Goal: Find specific page/section: Find specific page/section

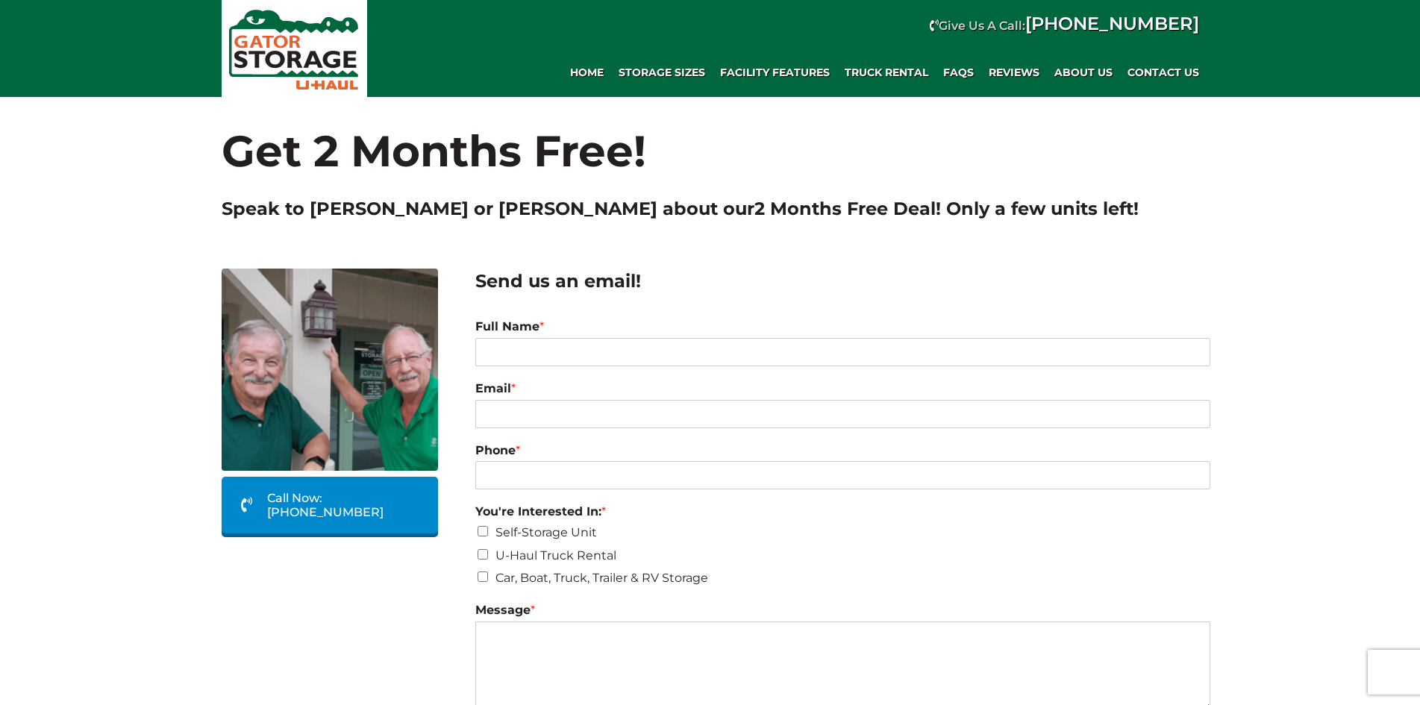
click at [210, 373] on div "Call Now: (352) 787-5707" at bounding box center [329, 409] width 239 height 281
click at [652, 66] on span "Storage Sizes" at bounding box center [661, 72] width 87 height 13
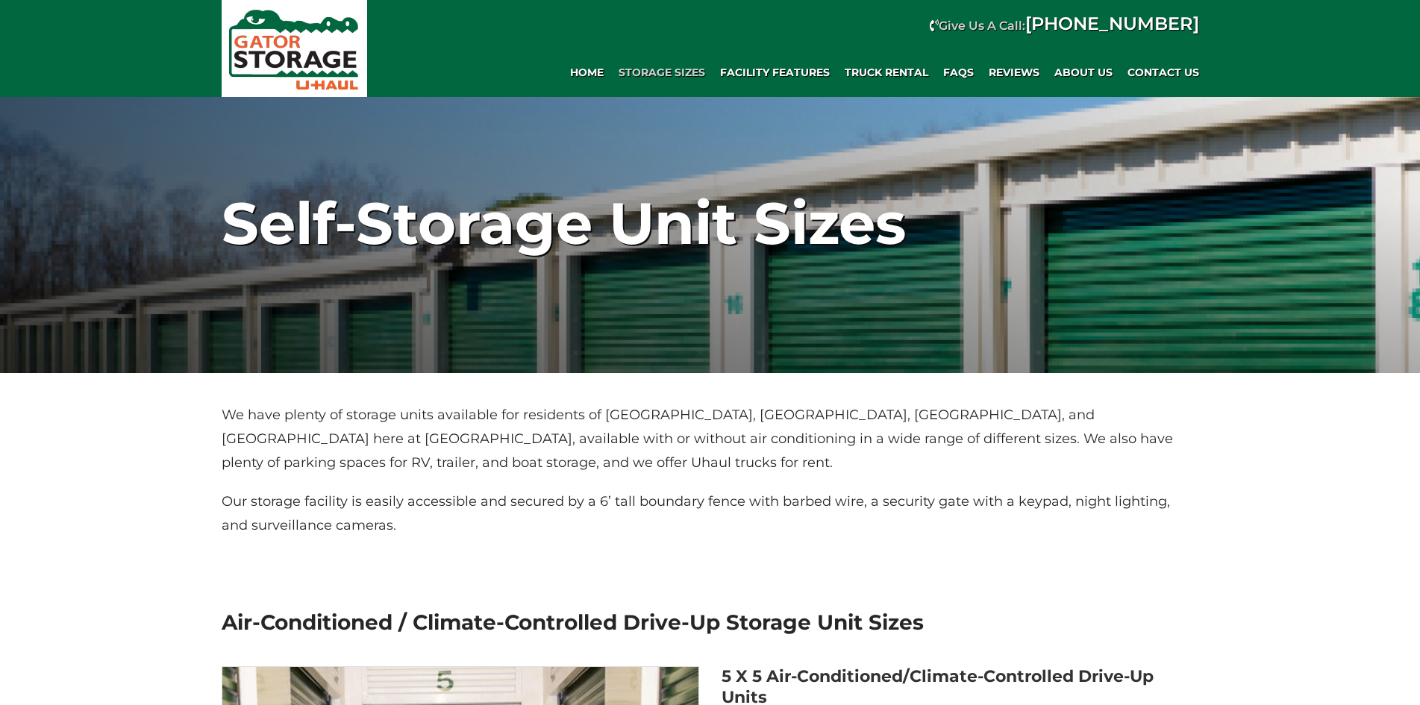
click at [161, 280] on div "Self-Storage Unit Sizes" at bounding box center [710, 224] width 1420 height 298
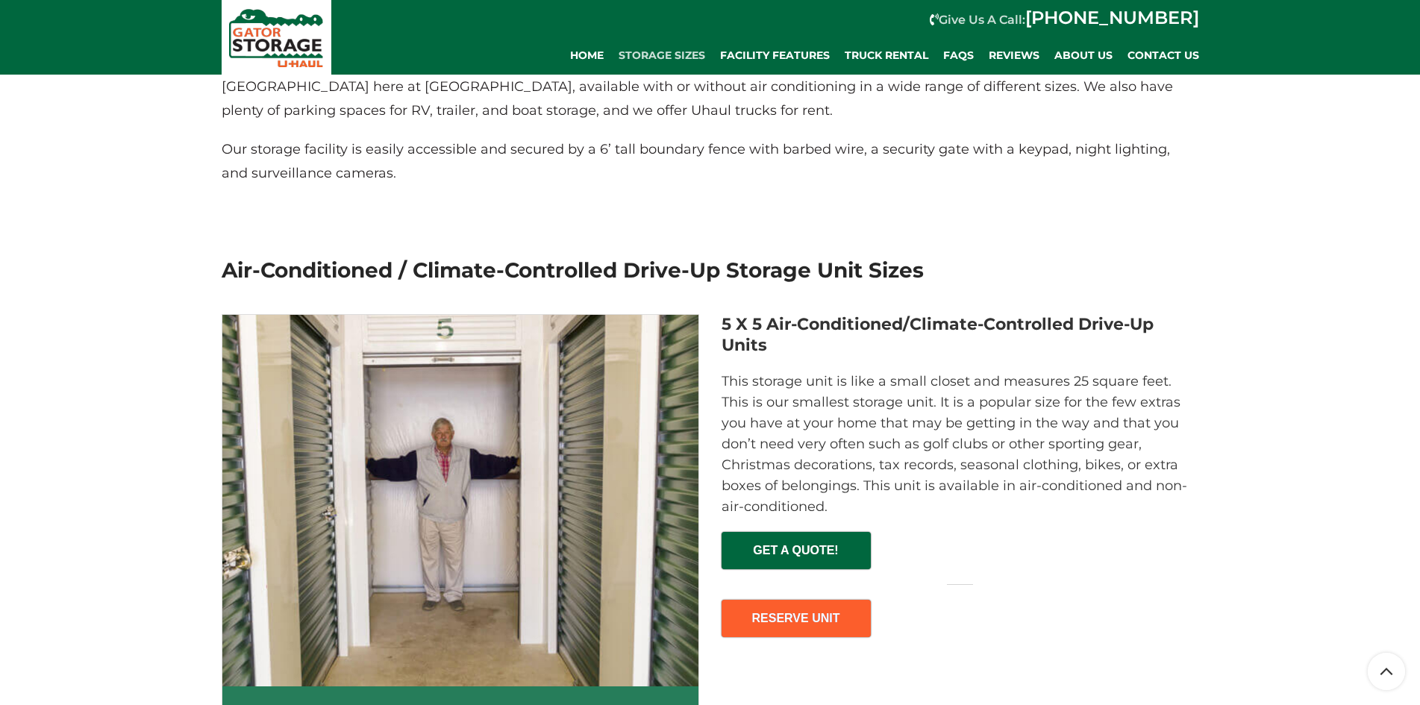
scroll to position [704, 0]
